Goal: Obtain resource: Obtain resource

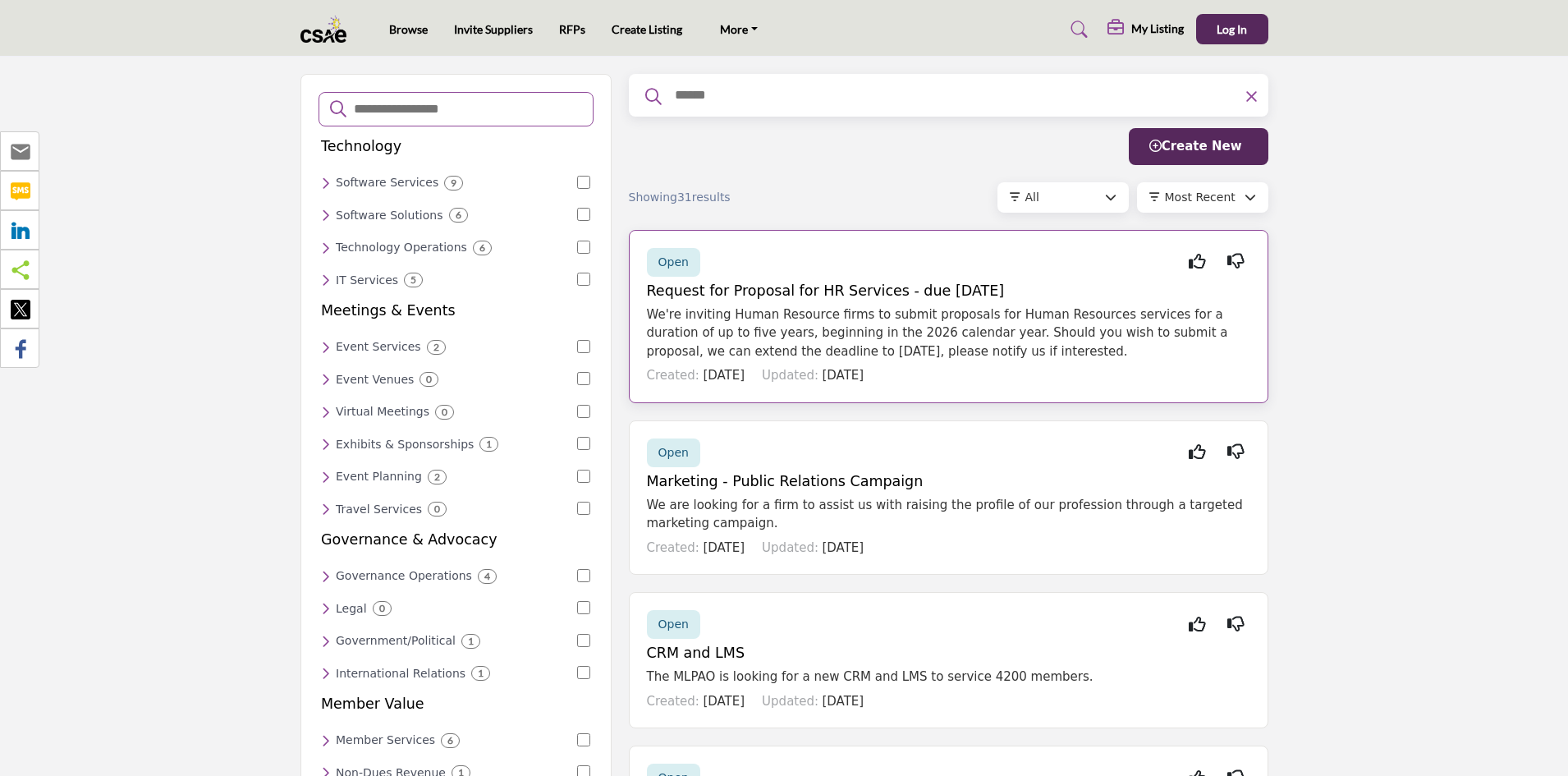
click at [1041, 333] on p "We're inviting Human Resource firms to submit proposals for Human Resources ser…" at bounding box center [948, 333] width 603 height 56
drag, startPoint x: 839, startPoint y: 325, endPoint x: 733, endPoint y: 284, distance: 113.7
click at [733, 284] on h5 "Request for Proposal for HR Services - due [DATE]" at bounding box center [948, 291] width 603 height 17
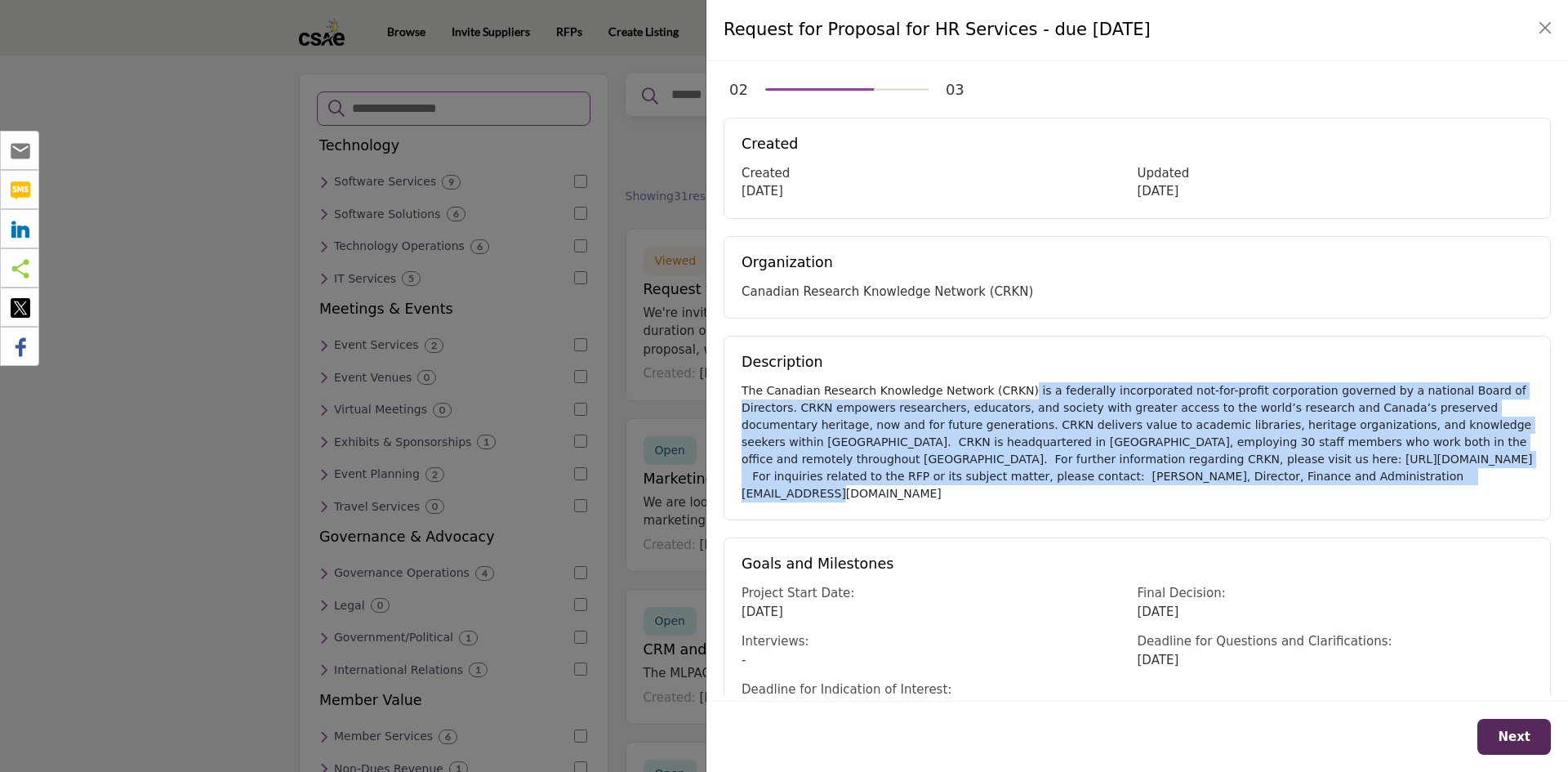
drag, startPoint x: 923, startPoint y: 377, endPoint x: 1395, endPoint y: 488, distance: 484.9
click at [1395, 488] on div "Description The Canadian Research Knowledge Network (CRKN) is a federally incor…" at bounding box center [1137, 428] width 828 height 185
drag, startPoint x: 1382, startPoint y: 484, endPoint x: 798, endPoint y: 389, distance: 591.7
click at [798, 389] on div "Description The Canadian Research Knowledge Network (CRKN) is a federally incor…" at bounding box center [1137, 428] width 828 height 185
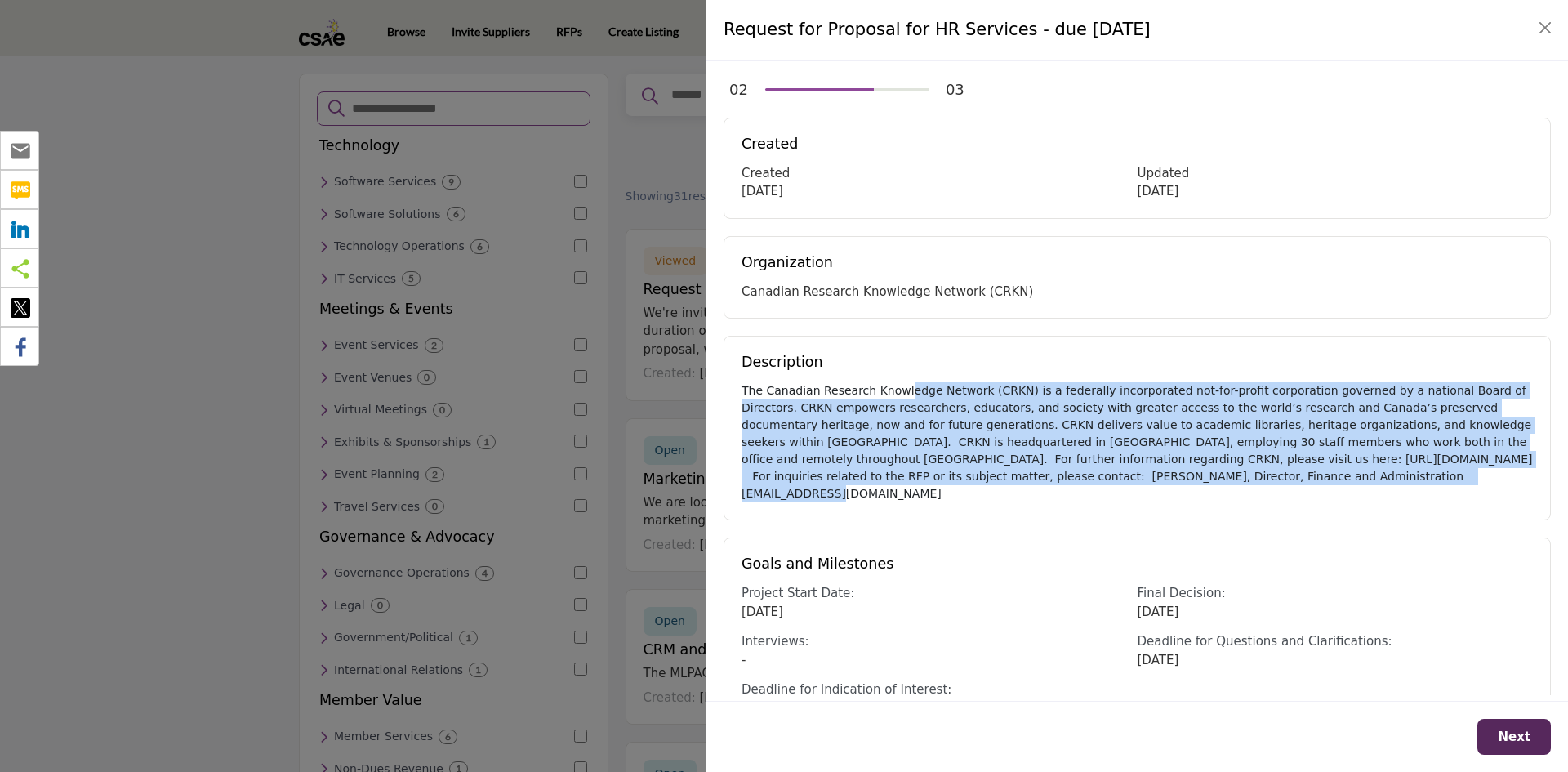
click at [1406, 449] on div "The Canadian Research Knowledge Network (CRKN) is a federally incorporated not-…" at bounding box center [1137, 442] width 792 height 120
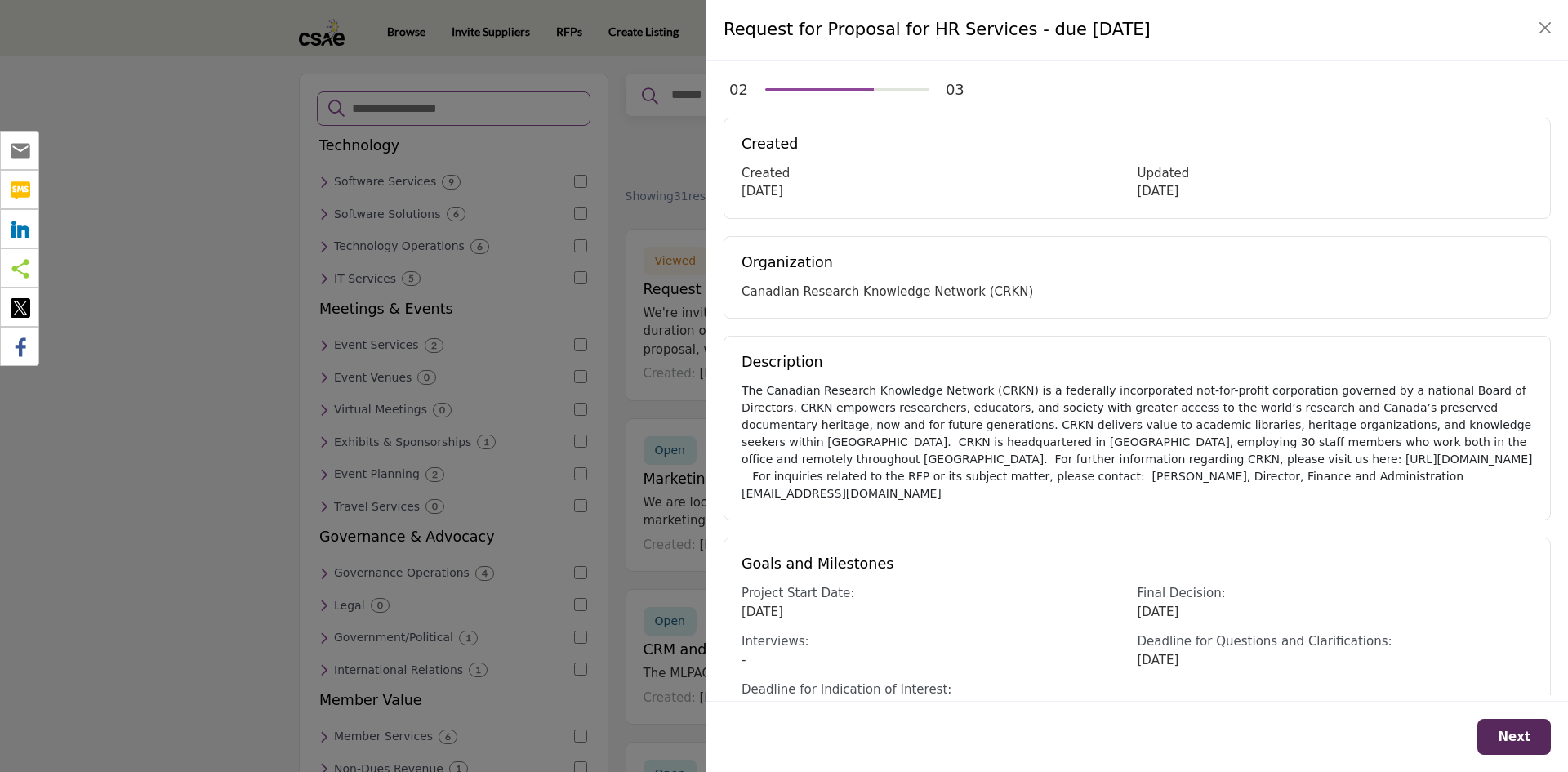
scroll to position [170, 0]
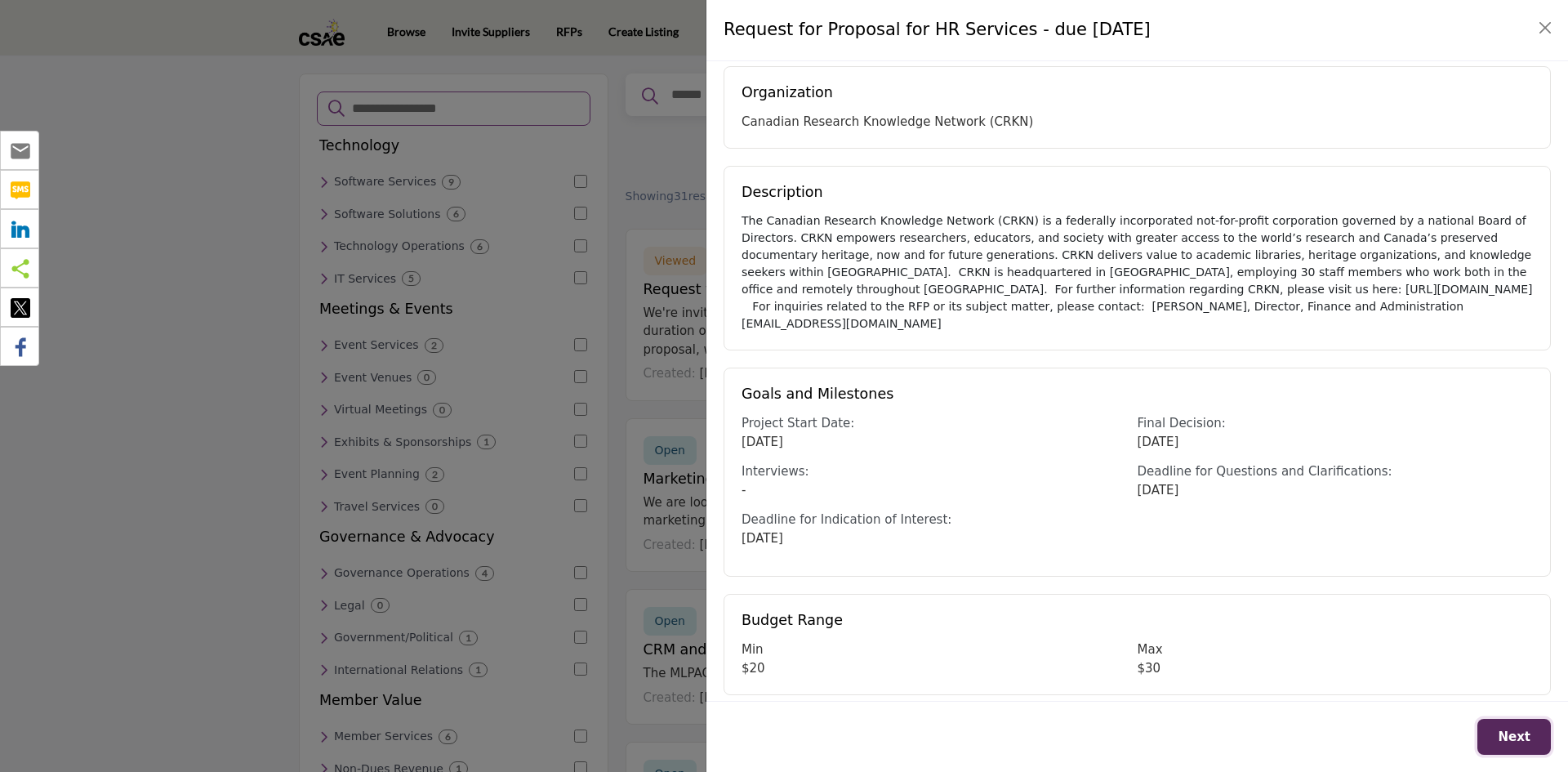
click at [1515, 745] on button "Next" at bounding box center [1515, 737] width 74 height 37
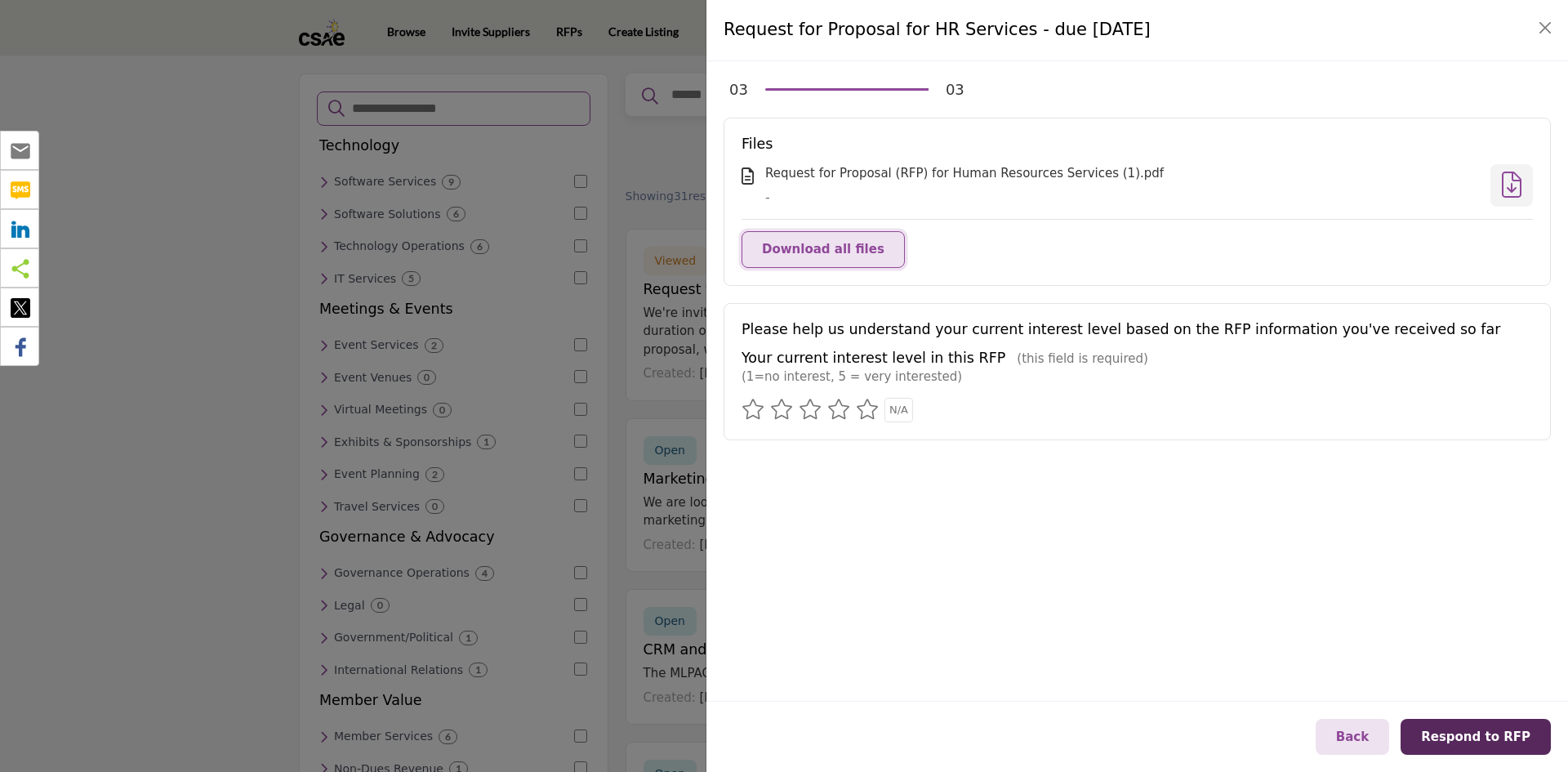
click at [810, 252] on span "Download all files" at bounding box center [823, 249] width 122 height 15
click at [1367, 748] on button "Back" at bounding box center [1353, 737] width 74 height 37
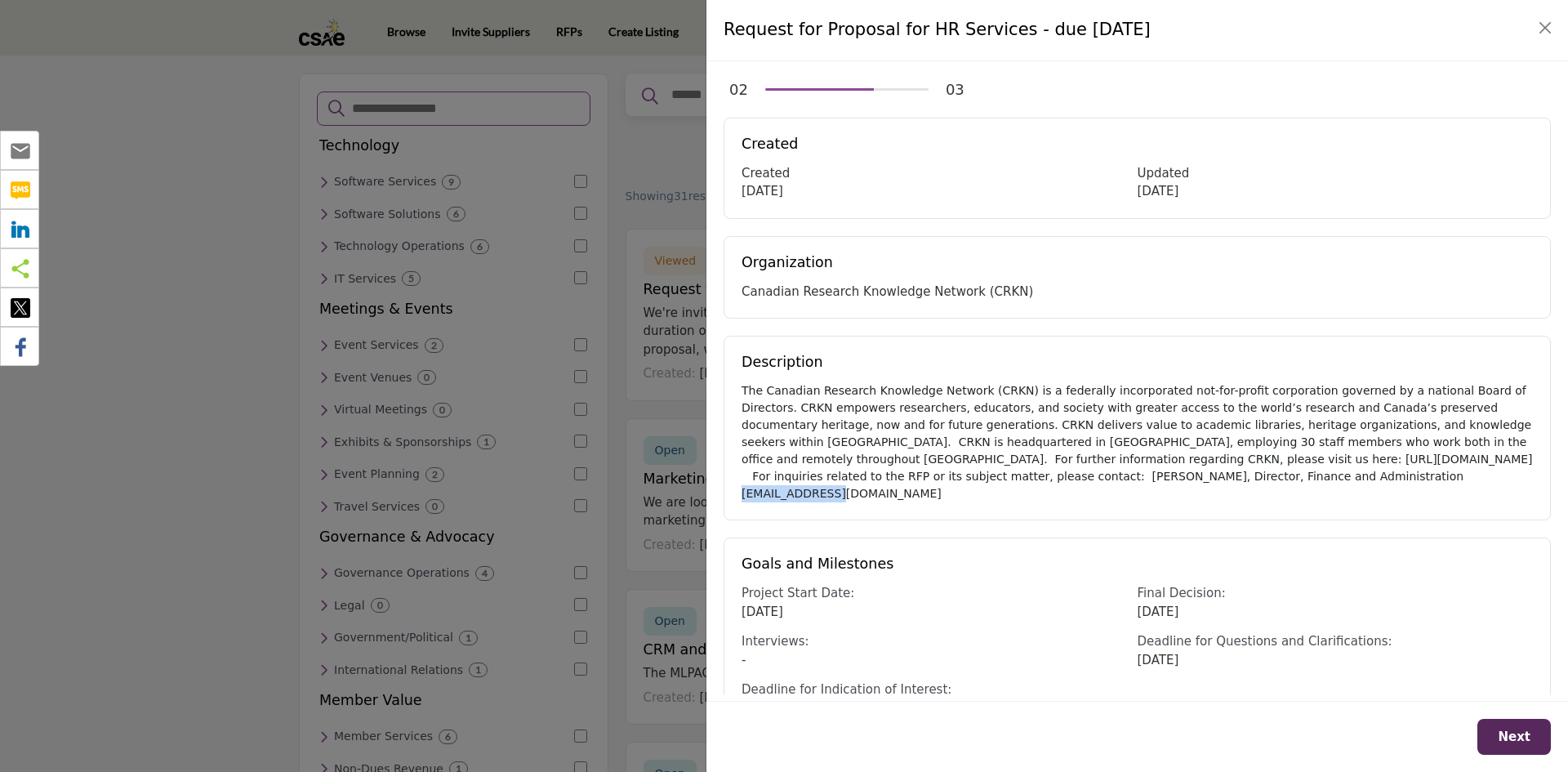
drag, startPoint x: 941, startPoint y: 485, endPoint x: 829, endPoint y: 487, distance: 112.0
click at [829, 487] on div "Description The Canadian Research Knowledge Network (CRKN) is a federally incor…" at bounding box center [1137, 428] width 828 height 185
copy div "spimentel@crkn.ca"
drag, startPoint x: 741, startPoint y: 291, endPoint x: 956, endPoint y: 298, distance: 215.1
click at [956, 298] on div "Organization Canadian Research Knowledge Network (CRKN)" at bounding box center [1137, 277] width 828 height 83
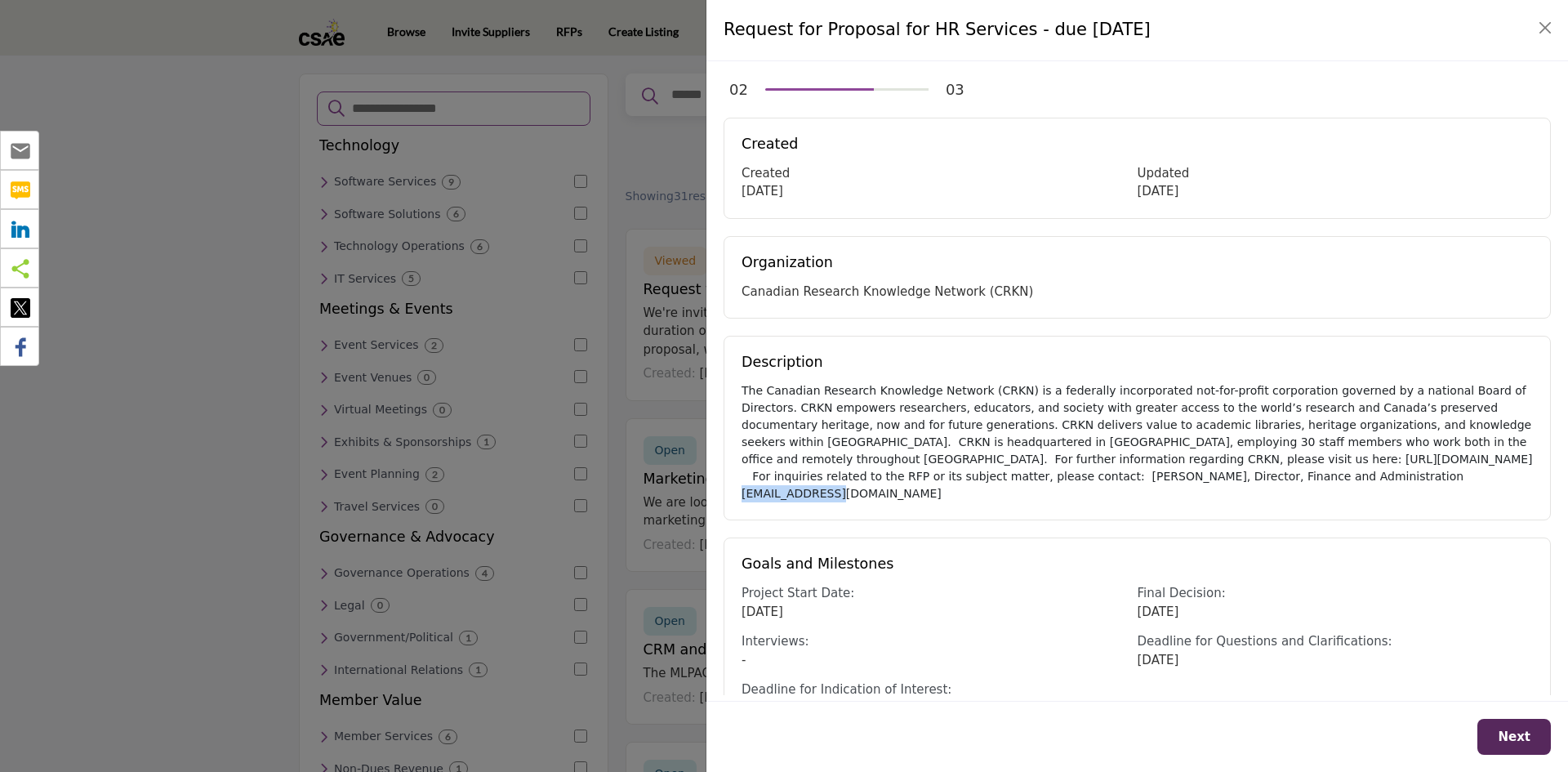
copy div "Canadian Research Knowledge Network"
drag, startPoint x: 731, startPoint y: 35, endPoint x: 1012, endPoint y: 39, distance: 281.0
click at [1012, 39] on h4 "Request for Proposal for HR Services - due [DATE]" at bounding box center [937, 30] width 427 height 27
